Goal: Task Accomplishment & Management: Complete application form

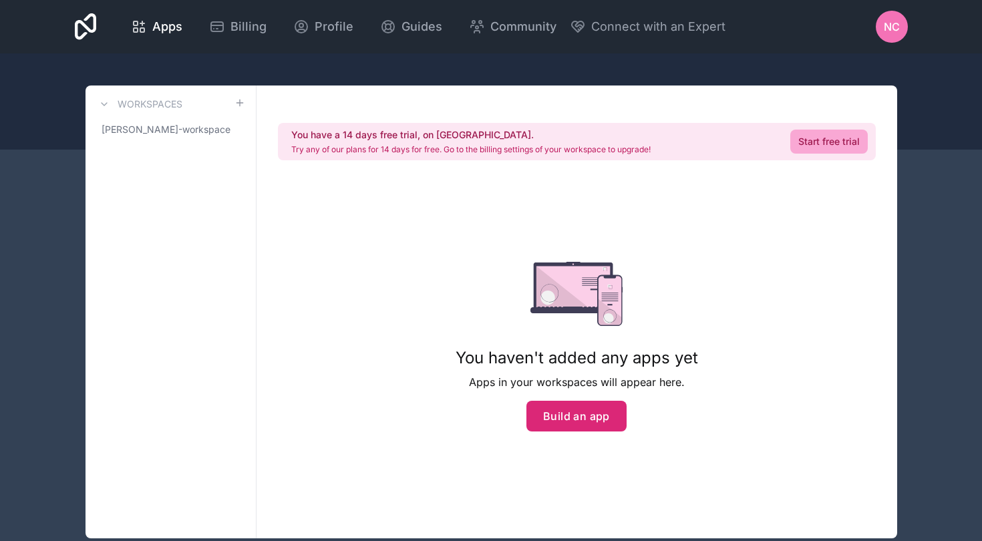
click at [563, 417] on button "Build an app" at bounding box center [576, 416] width 100 height 31
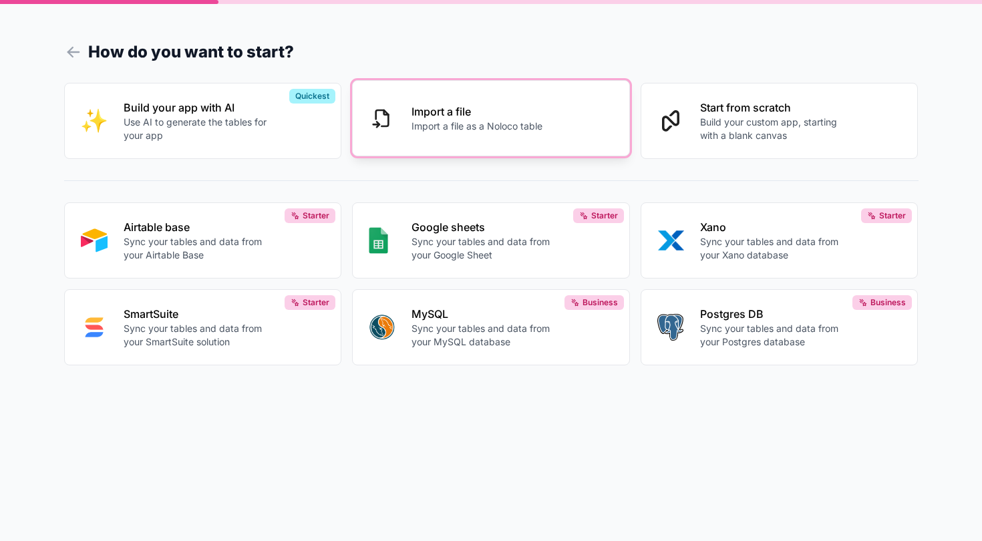
click at [509, 120] on div "Import a file Import a file as a Noloco table" at bounding box center [503, 117] width 184 height 29
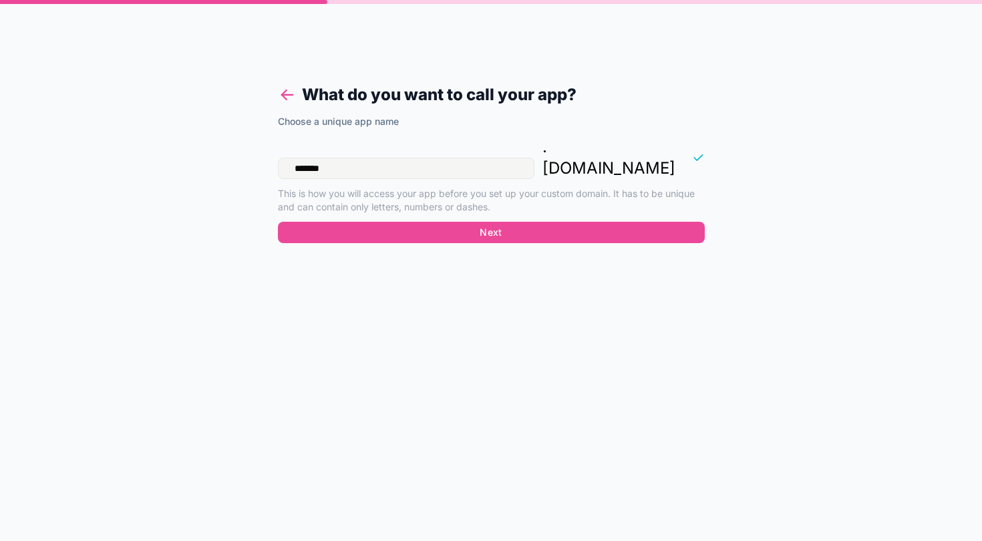
click at [288, 95] on icon at bounding box center [286, 95] width 11 height 0
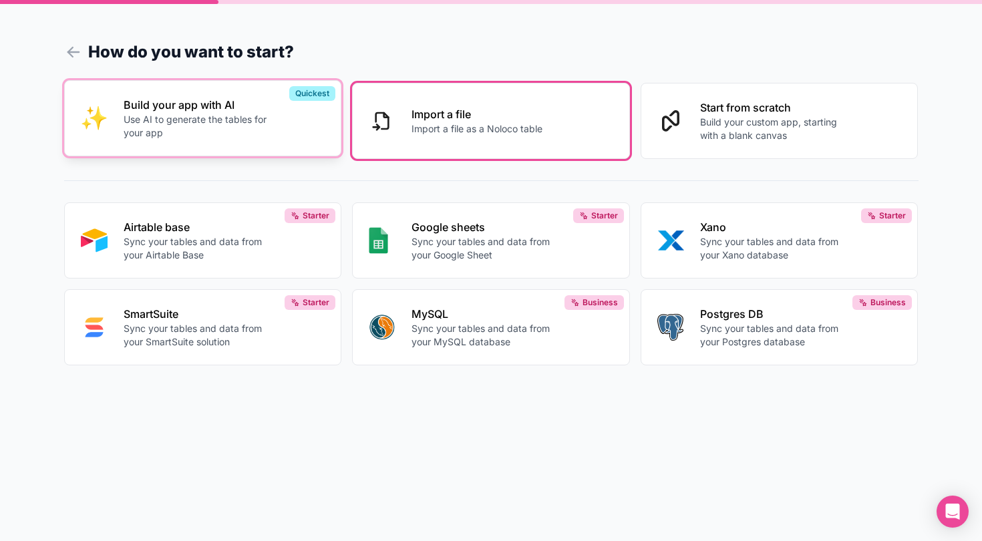
click at [170, 118] on p "Use AI to generate the tables for your app" at bounding box center [198, 126] width 148 height 27
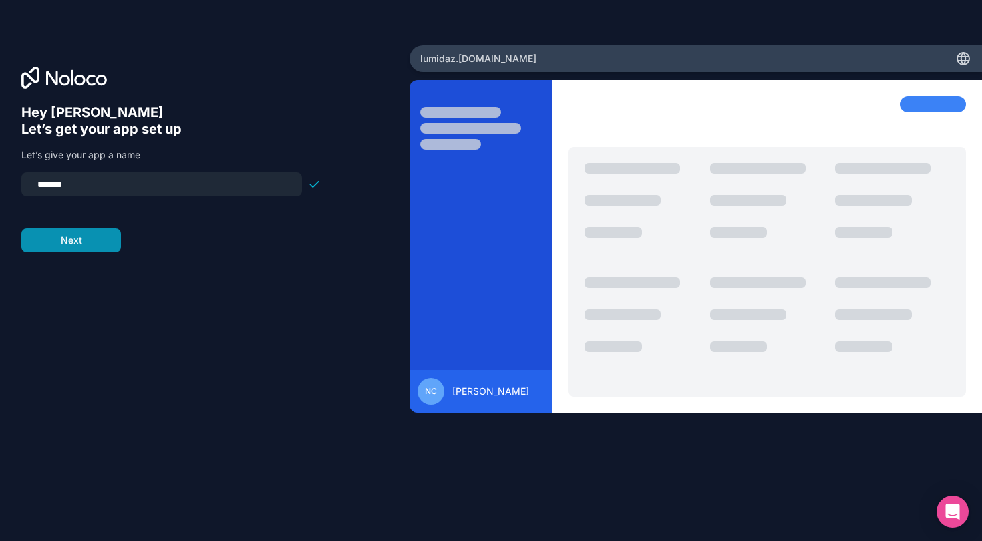
click at [85, 238] on button "Next" at bounding box center [70, 240] width 99 height 24
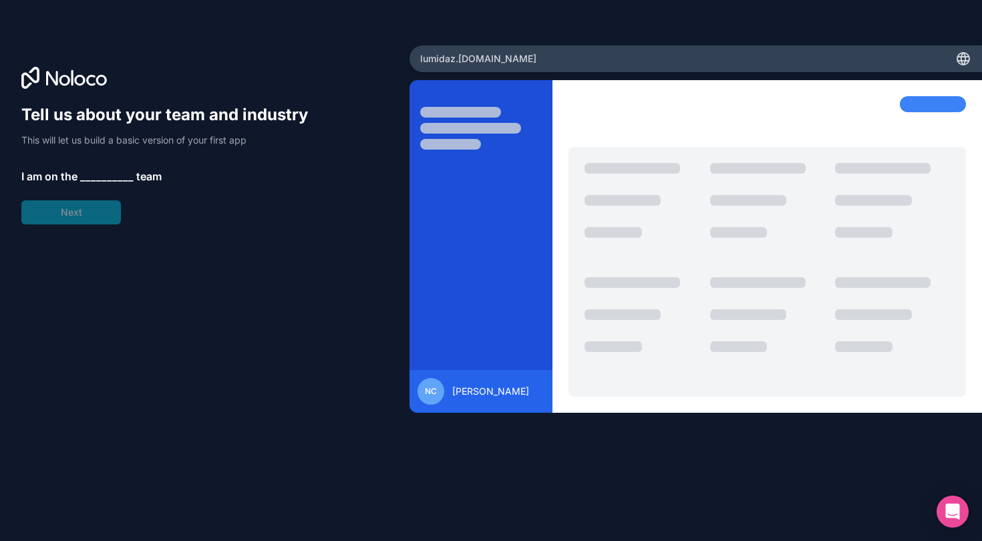
click at [104, 176] on span "__________" at bounding box center [106, 176] width 53 height 16
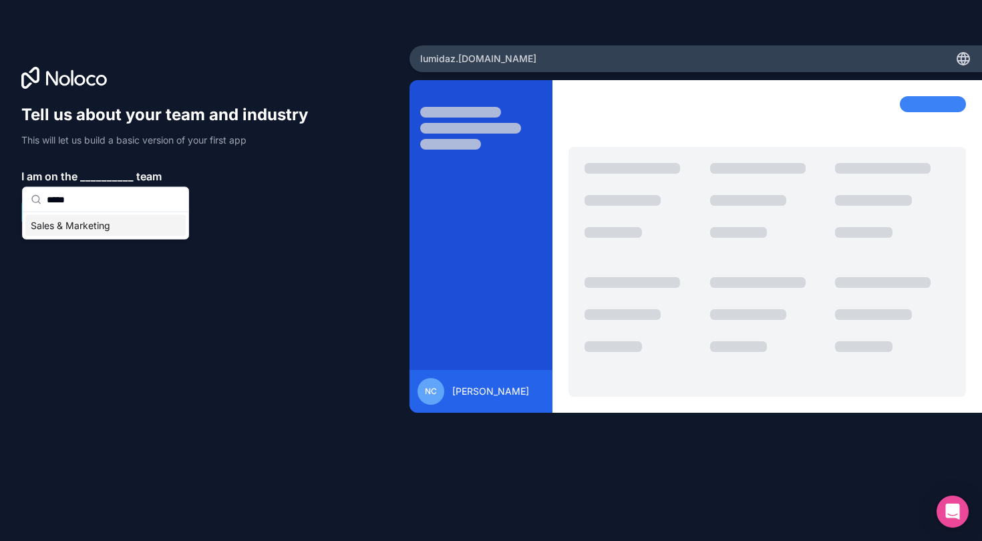
type input "*****"
click at [68, 228] on div "Sales & Marketing" at bounding box center [105, 225] width 160 height 21
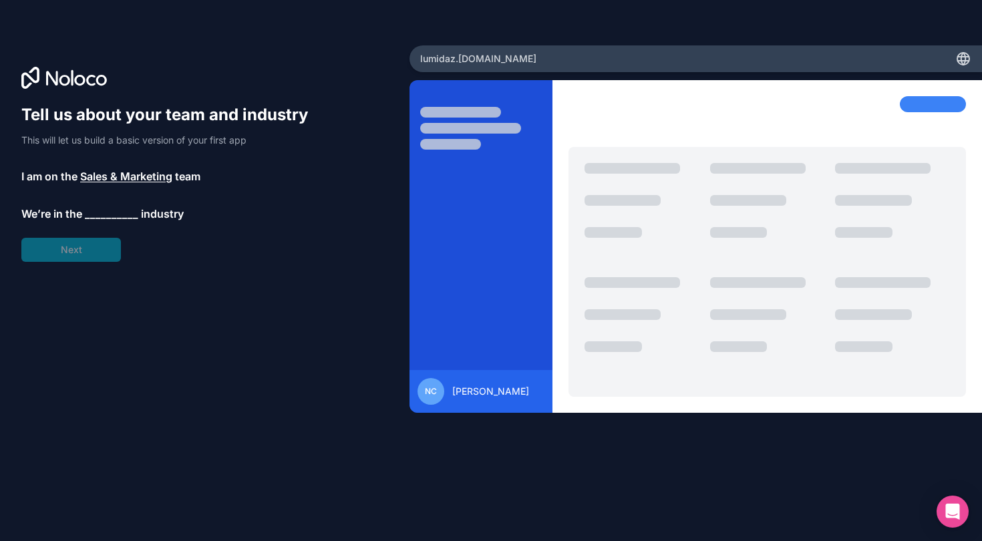
click at [96, 210] on span "__________" at bounding box center [111, 214] width 53 height 16
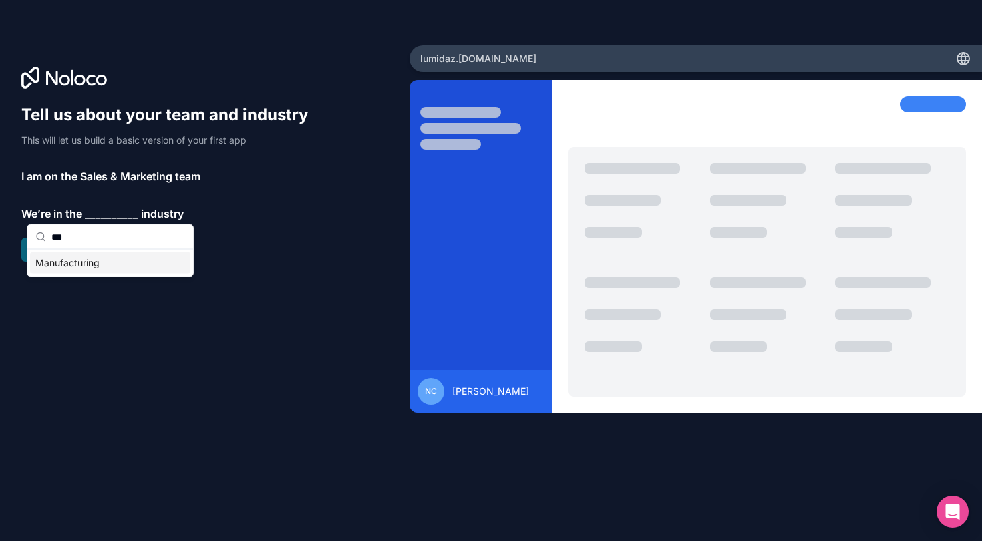
type input "***"
click at [73, 266] on div "Manufacturing" at bounding box center [110, 262] width 160 height 21
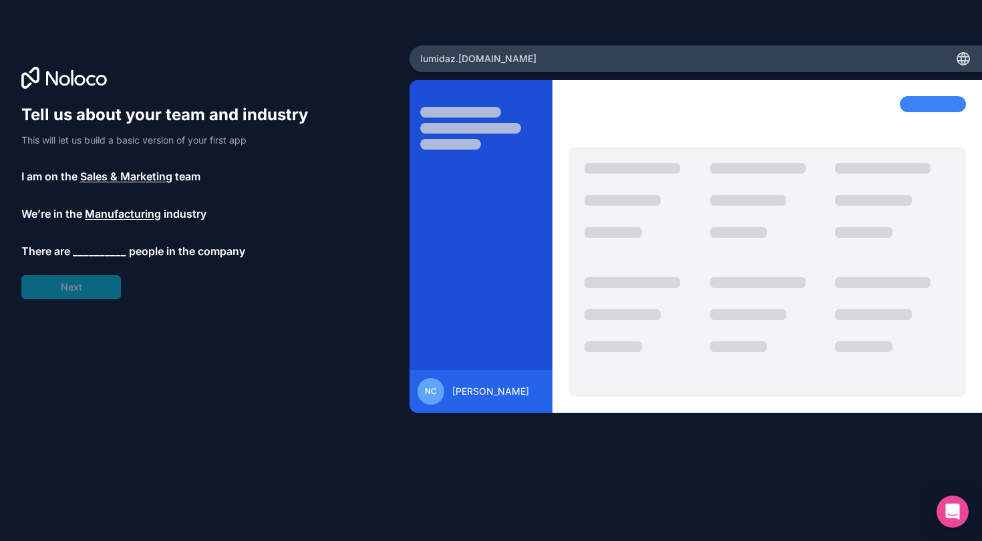
click at [89, 249] on span "__________" at bounding box center [99, 251] width 53 height 16
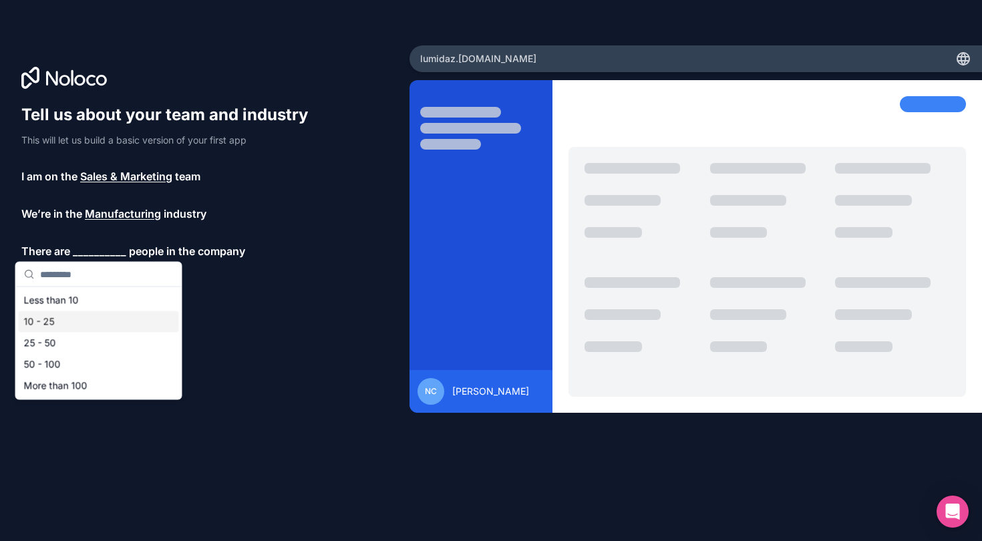
click at [49, 322] on div "10 - 25" at bounding box center [99, 321] width 160 height 21
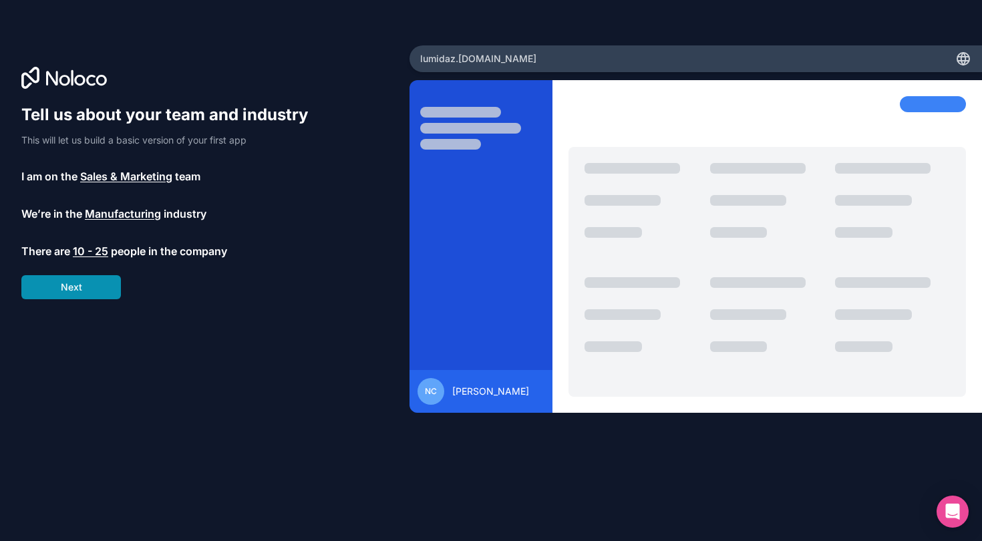
click at [66, 286] on button "Next" at bounding box center [70, 287] width 99 height 24
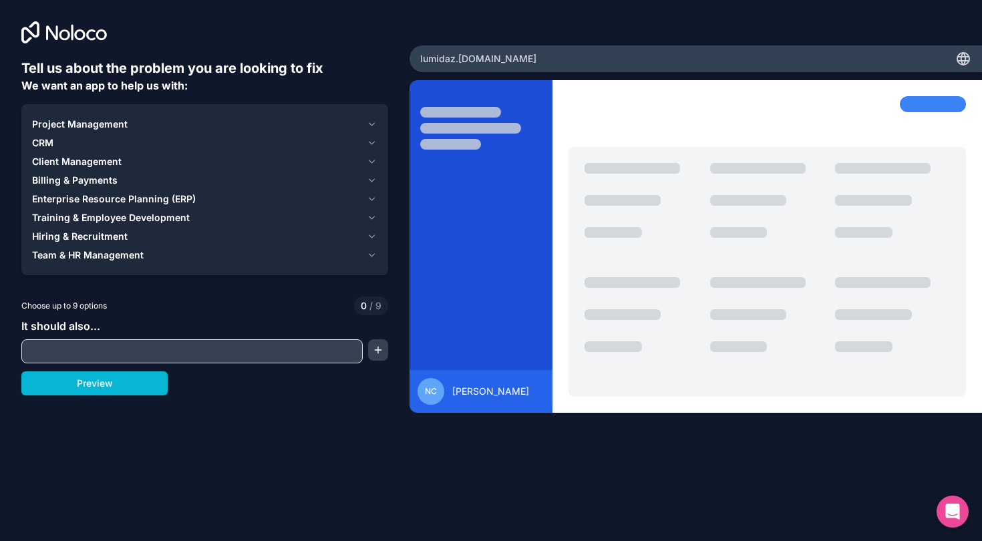
click at [68, 127] on span "Project Management" at bounding box center [79, 124] width 95 height 13
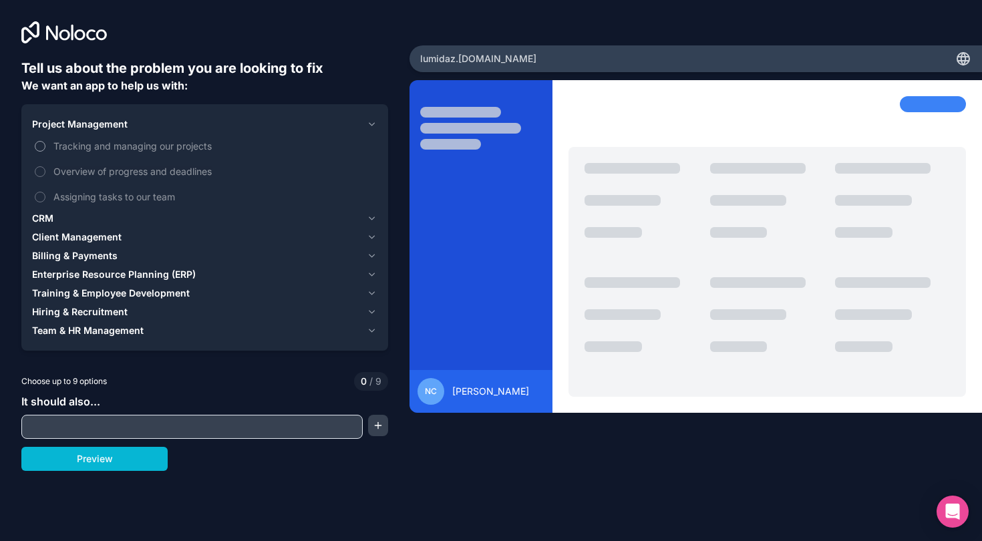
click at [43, 145] on button "Tracking and managing our projects" at bounding box center [40, 146] width 11 height 11
click at [47, 220] on span "CRM" at bounding box center [42, 218] width 21 height 13
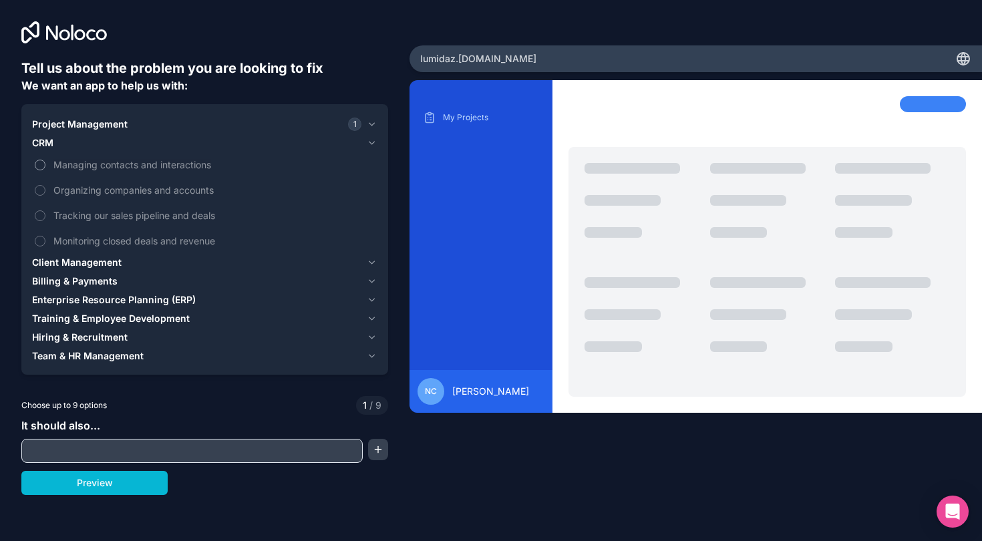
click at [39, 164] on button "Managing contacts and interactions" at bounding box center [40, 165] width 11 height 11
click at [42, 212] on button "Tracking our sales pipeline and deals" at bounding box center [40, 215] width 11 height 11
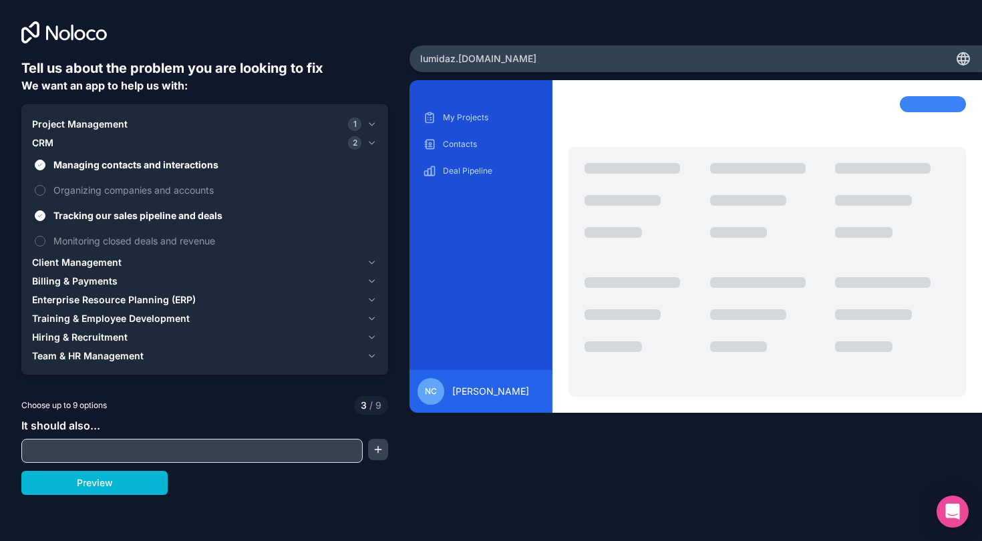
click at [52, 260] on span "Client Management" at bounding box center [76, 262] width 89 height 13
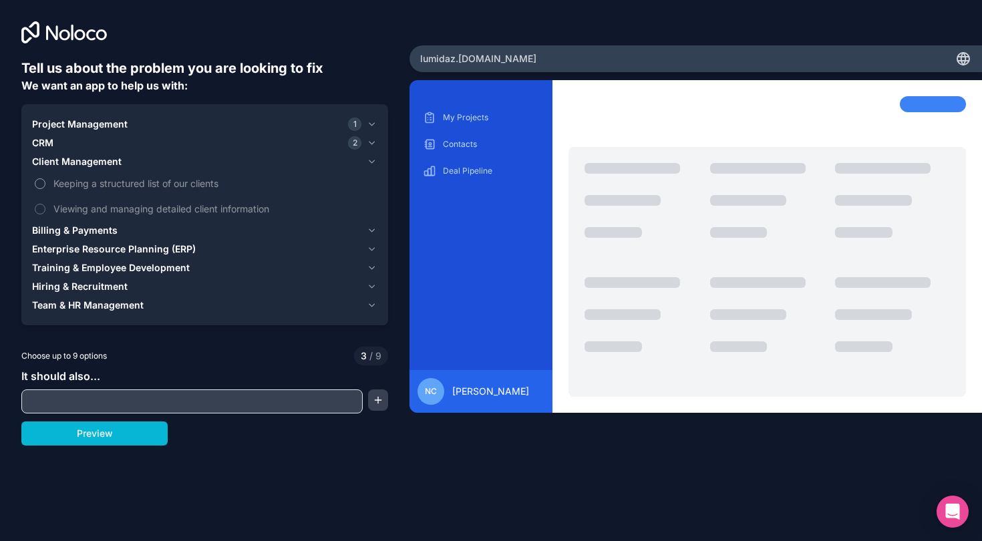
click at [41, 182] on button "Keeping a structured list of our clients" at bounding box center [40, 183] width 11 height 11
click at [43, 206] on button "Viewing and managing detailed client information" at bounding box center [40, 209] width 11 height 11
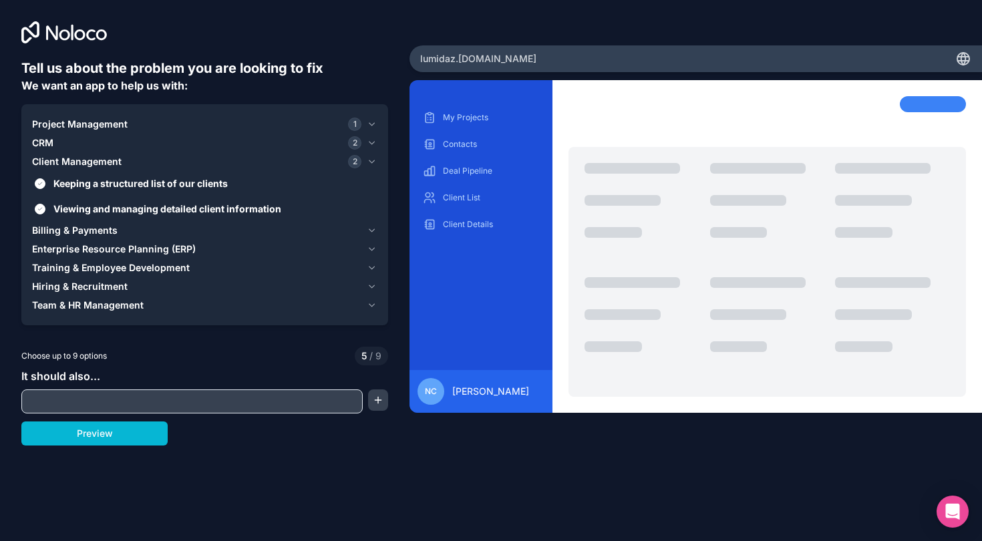
click at [61, 232] on span "Billing & Payments" at bounding box center [74, 230] width 85 height 13
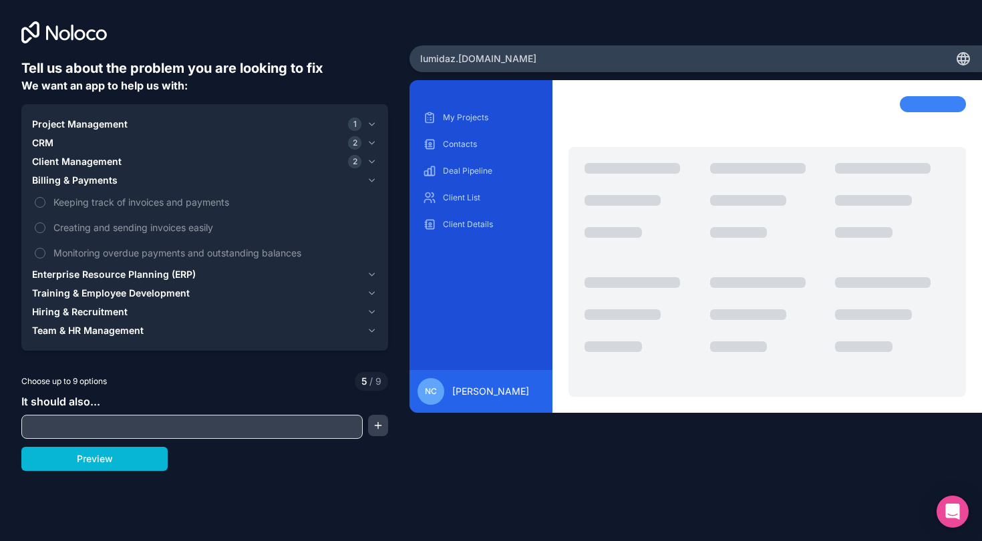
click at [70, 424] on input "text" at bounding box center [192, 426] width 335 height 19
type input "**********"
click at [374, 427] on button "button" at bounding box center [378, 425] width 20 height 21
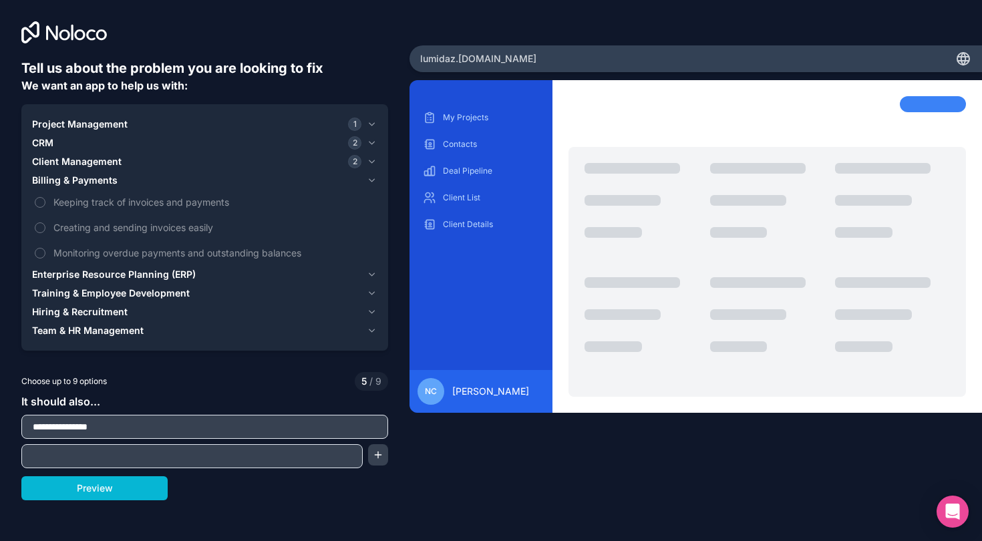
click at [291, 453] on input "text" at bounding box center [192, 456] width 335 height 19
type input "**********"
click at [116, 485] on button "Preview" at bounding box center [94, 488] width 146 height 24
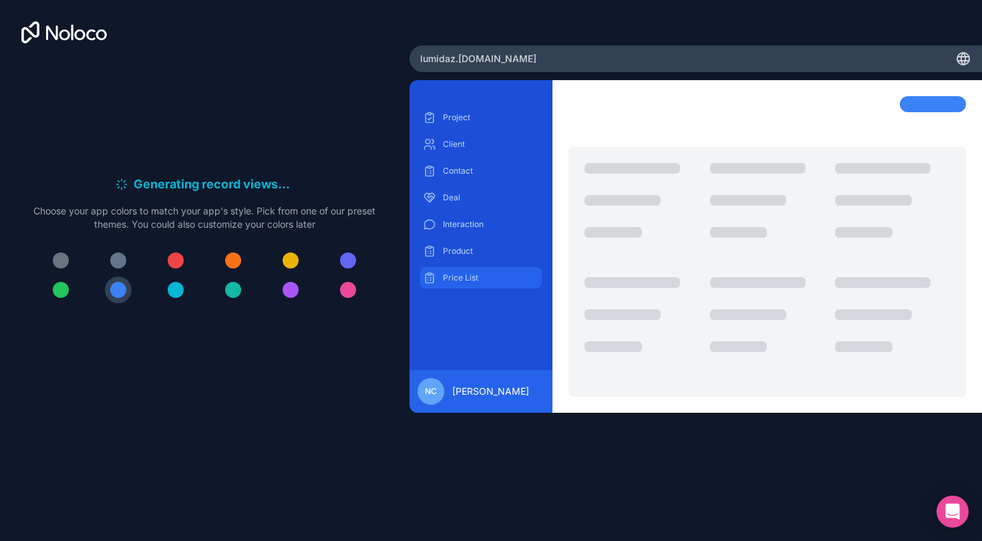
click at [455, 277] on p "Price List" at bounding box center [491, 277] width 96 height 11
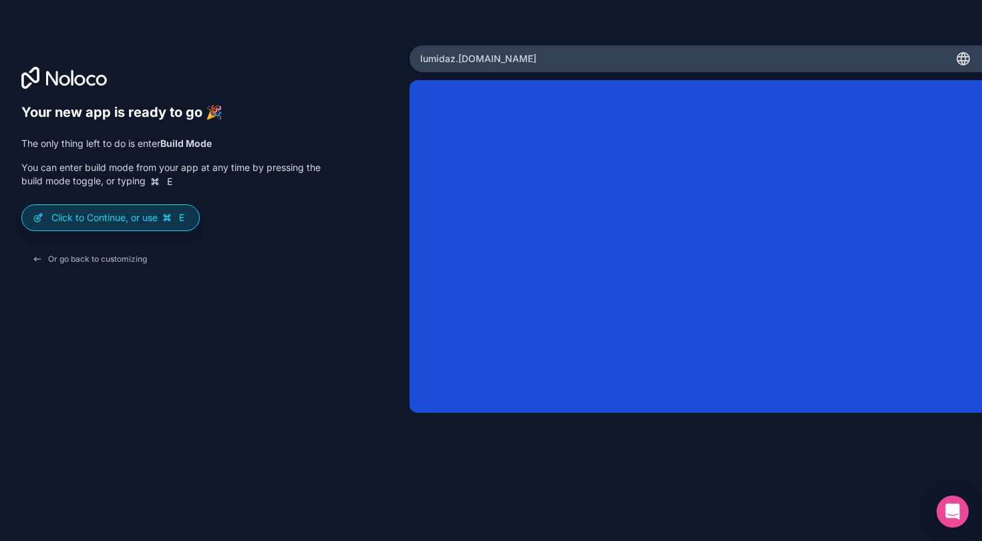
click at [134, 215] on p "Click to Continue, or use E" at bounding box center [119, 217] width 137 height 13
